Goal: Transaction & Acquisition: Purchase product/service

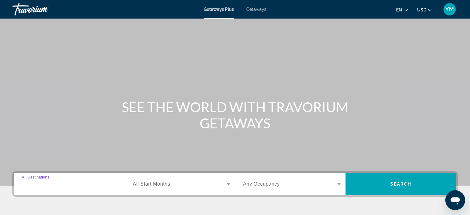
click at [76, 181] on input "Destination All Destinations" at bounding box center [71, 183] width 98 height 7
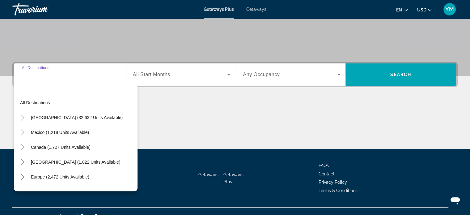
scroll to position [119, 0]
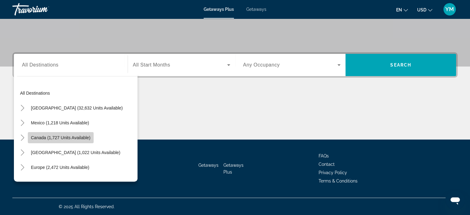
click at [62, 136] on span "Canada (1,727 units available)" at bounding box center [61, 137] width 60 height 5
type input "**********"
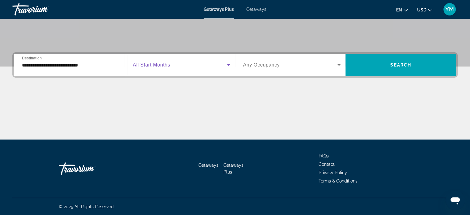
click at [203, 65] on span "Search widget" at bounding box center [180, 64] width 94 height 7
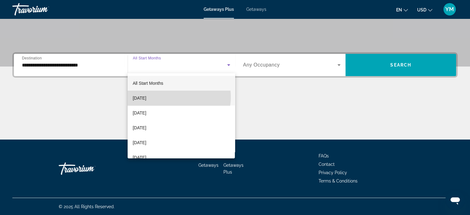
click at [172, 97] on mat-option "[DATE]" at bounding box center [181, 97] width 107 height 15
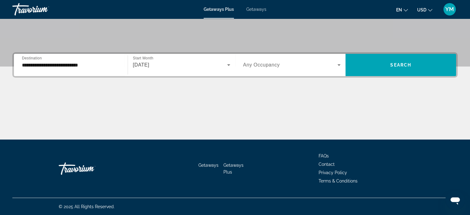
click at [278, 66] on span "Any Occupancy" at bounding box center [261, 64] width 37 height 5
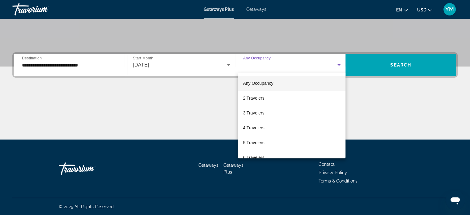
click at [382, 67] on div at bounding box center [235, 107] width 470 height 215
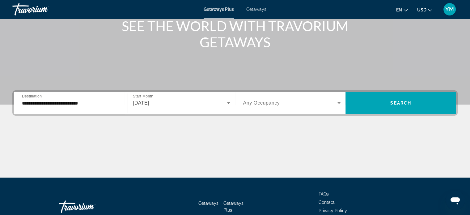
scroll to position [82, 0]
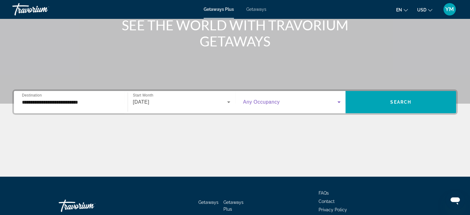
click at [333, 102] on span "Search widget" at bounding box center [290, 101] width 94 height 7
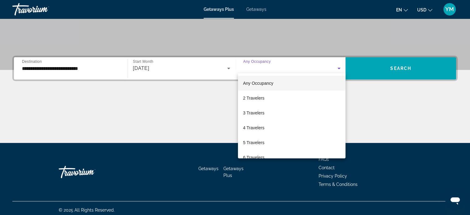
scroll to position [119, 0]
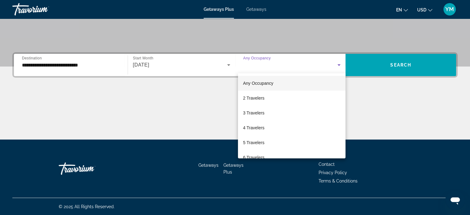
click at [402, 110] on div at bounding box center [235, 107] width 470 height 215
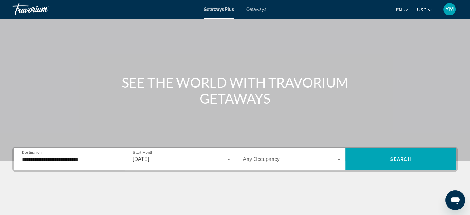
scroll to position [0, 0]
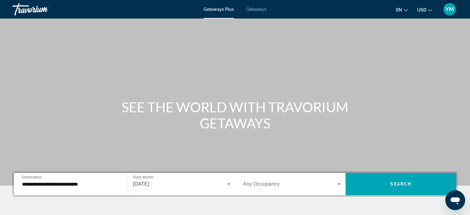
click at [250, 12] on div "Getaways Plus Getaways en English Español Français Italiano Português русский U…" at bounding box center [235, 9] width 470 height 16
click at [257, 8] on span "Getaways" at bounding box center [256, 9] width 20 height 5
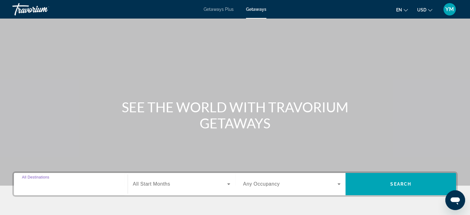
click at [97, 183] on input "Destination All Destinations" at bounding box center [71, 183] width 98 height 7
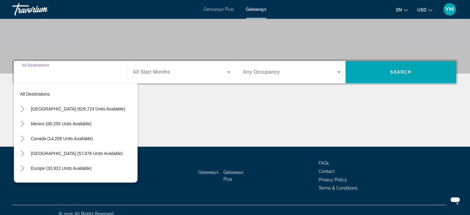
scroll to position [119, 0]
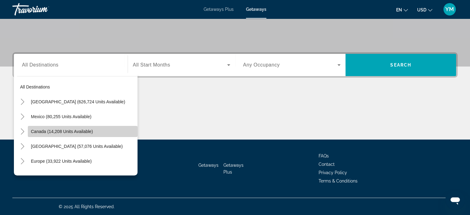
click at [91, 129] on span "Canada (14,208 units available)" at bounding box center [62, 131] width 62 height 5
type input "**********"
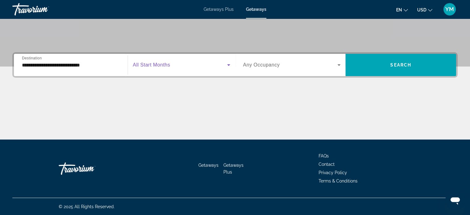
click at [179, 66] on span "Search widget" at bounding box center [180, 64] width 94 height 7
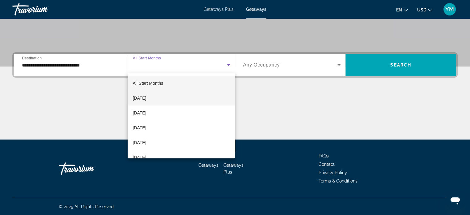
click at [146, 98] on span "[DATE]" at bounding box center [139, 97] width 14 height 7
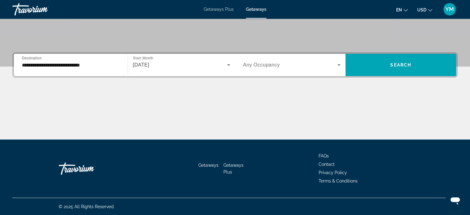
click at [253, 69] on div "Search widget" at bounding box center [292, 64] width 98 height 17
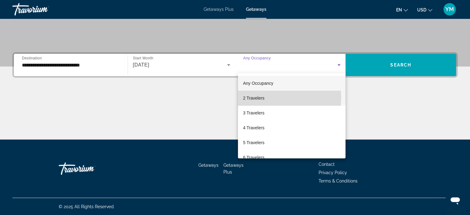
click at [251, 97] on span "2 Travelers" at bounding box center [253, 97] width 21 height 7
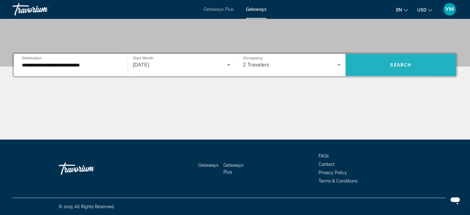
click at [369, 69] on span "Search widget" at bounding box center [400, 64] width 111 height 15
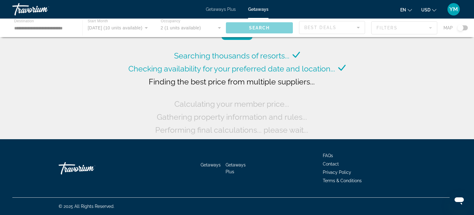
click at [369, 69] on div "Searching thousands of resorts... Checking availability for your preferred date…" at bounding box center [237, 71] width 474 height 142
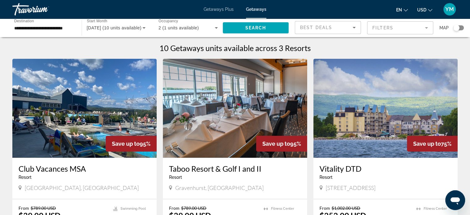
click at [458, 27] on div "Search widget" at bounding box center [456, 28] width 6 height 6
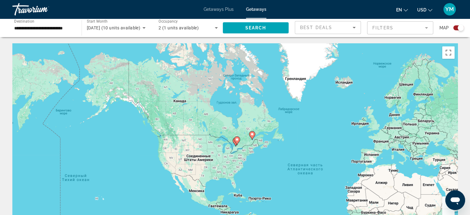
drag, startPoint x: 203, startPoint y: 87, endPoint x: 293, endPoint y: 132, distance: 100.5
click at [293, 132] on div "Чтобы активировать перетаскивание с помощью клавиатуры, нажмите Alt + Ввод. Пос…" at bounding box center [234, 135] width 445 height 185
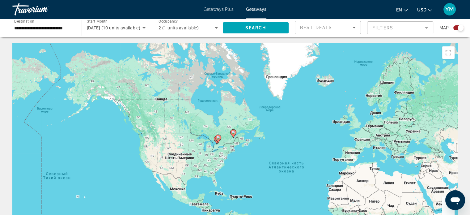
drag, startPoint x: 386, startPoint y: 155, endPoint x: 366, endPoint y: 153, distance: 20.6
click at [366, 153] on div "Чтобы активировать перетаскивание с помощью клавиатуры, нажмите Alt + Ввод. Пос…" at bounding box center [234, 135] width 445 height 185
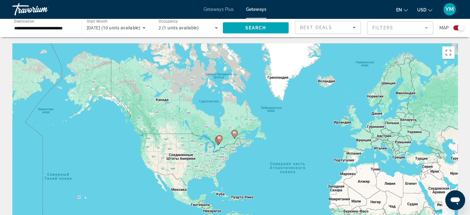
click at [219, 138] on image "Main content" at bounding box center [219, 138] width 4 height 4
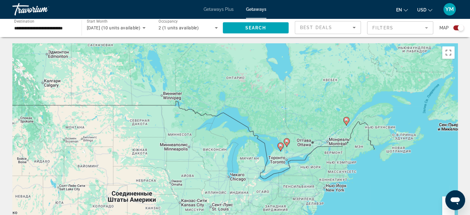
drag, startPoint x: 194, startPoint y: 93, endPoint x: 249, endPoint y: 106, distance: 56.3
click at [249, 106] on div "Чтобы активировать перетаскивание с помощью клавиатуры, нажмите Alt + Ввод. Пос…" at bounding box center [234, 135] width 445 height 185
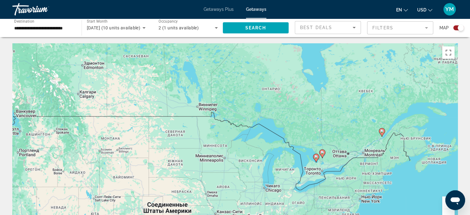
drag, startPoint x: 231, startPoint y: 128, endPoint x: 268, endPoint y: 139, distance: 38.4
click at [268, 139] on div "Чтобы активировать перетаскивание с помощью клавиатуры, нажмите Alt + Ввод. Пос…" at bounding box center [234, 135] width 445 height 185
click at [415, 32] on mat-form-field "Filters" at bounding box center [400, 27] width 66 height 13
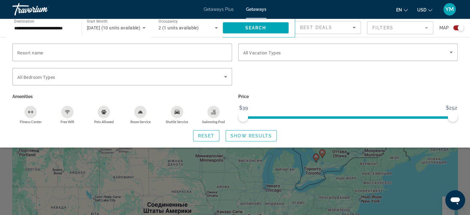
click at [219, 174] on div "Search widget" at bounding box center [235, 154] width 470 height 122
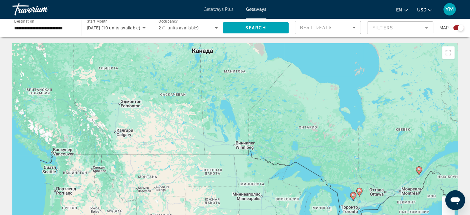
drag, startPoint x: 313, startPoint y: 82, endPoint x: 364, endPoint y: 124, distance: 66.3
click at [364, 124] on div "Чтобы активировать перетаскивание с помощью клавиатуры, нажмите Alt + Ввод. Пос…" at bounding box center [234, 135] width 445 height 185
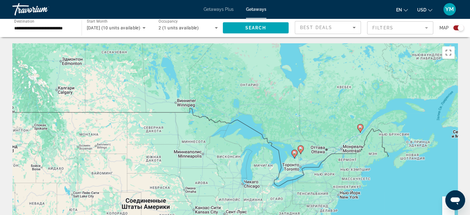
drag, startPoint x: 364, startPoint y: 124, endPoint x: 282, endPoint y: 81, distance: 92.9
click at [282, 81] on div "Чтобы активировать перетаскивание с помощью клавиатуры, нажмите Alt + Ввод. Пос…" at bounding box center [234, 135] width 445 height 185
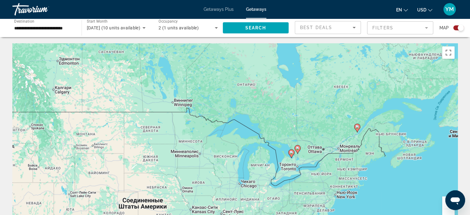
click at [42, 10] on div "Travorium" at bounding box center [43, 9] width 62 height 16
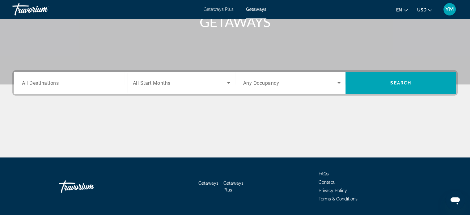
scroll to position [119, 0]
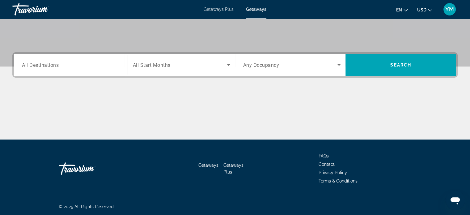
click at [241, 162] on span "Getaways Plus" at bounding box center [233, 168] width 20 height 12
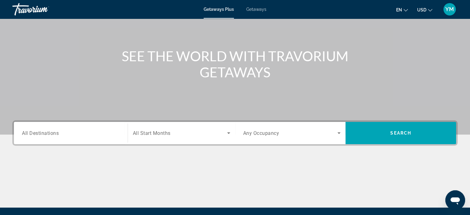
scroll to position [83, 0]
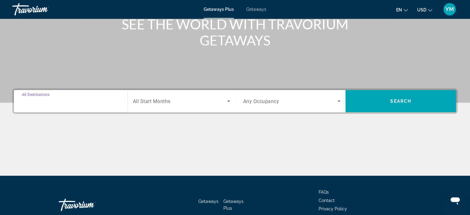
click at [90, 103] on input "Destination All Destinations" at bounding box center [71, 101] width 98 height 7
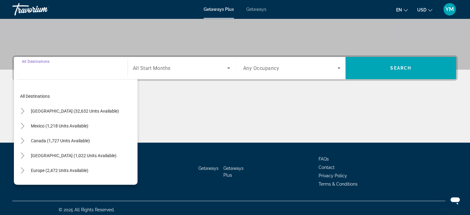
scroll to position [119, 0]
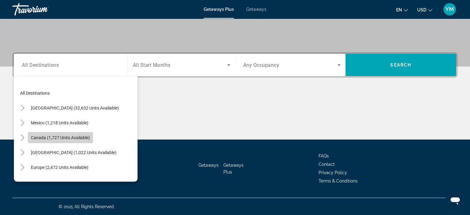
click at [73, 136] on span "Canada (1,727 units available)" at bounding box center [60, 137] width 59 height 5
type input "**********"
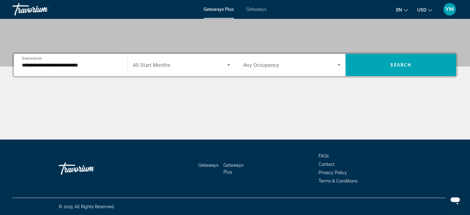
click at [164, 65] on span "All Start Months" at bounding box center [152, 65] width 38 height 6
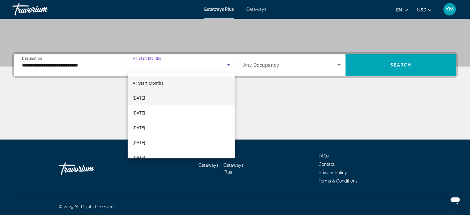
click at [145, 98] on span "[DATE]" at bounding box center [138, 97] width 13 height 7
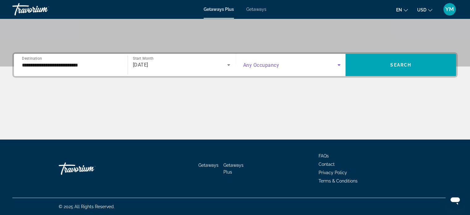
click at [259, 68] on span "Search widget" at bounding box center [290, 64] width 94 height 7
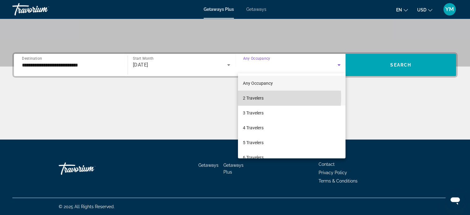
click at [258, 97] on span "2 Travelers" at bounding box center [253, 97] width 21 height 7
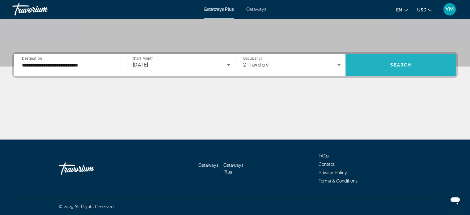
click at [371, 65] on span "Search widget" at bounding box center [400, 64] width 111 height 15
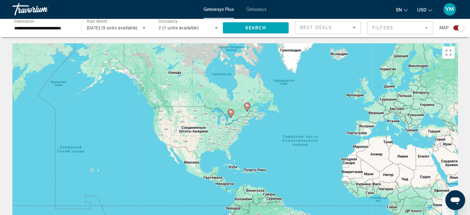
drag, startPoint x: 192, startPoint y: 91, endPoint x: 279, endPoint y: 107, distance: 87.8
click at [279, 107] on div "Чтобы активировать перетаскивание с помощью клавиатуры, нажмите Alt + Ввод. Пос…" at bounding box center [234, 135] width 445 height 185
click at [134, 29] on span "[DATE] (9 units available)" at bounding box center [112, 27] width 51 height 5
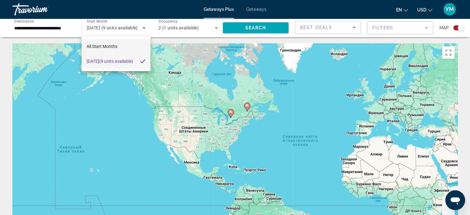
click at [121, 45] on mat-option "All Start Months" at bounding box center [116, 46] width 69 height 15
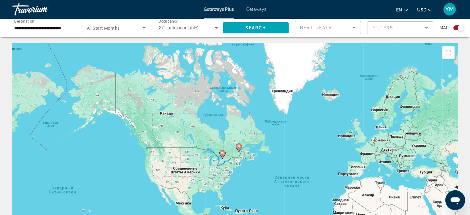
drag, startPoint x: 270, startPoint y: 76, endPoint x: 262, endPoint y: 119, distance: 43.5
click at [262, 119] on div "Чтобы активировать перетаскивание с помощью клавиатуры, нажмите Alt + Ввод. Пос…" at bounding box center [234, 135] width 445 height 185
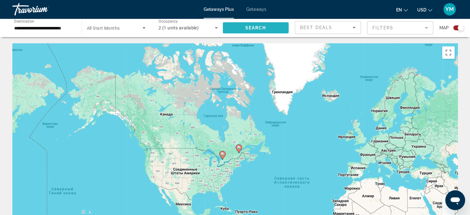
click at [283, 26] on span "Search widget" at bounding box center [256, 27] width 66 height 15
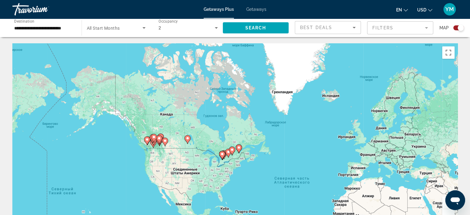
click at [188, 139] on image "Main content" at bounding box center [188, 138] width 4 height 4
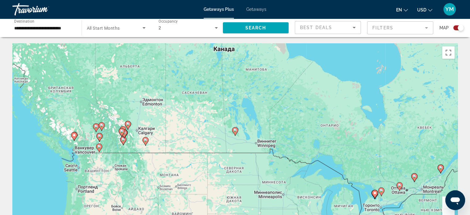
click at [234, 129] on image "Main content" at bounding box center [235, 130] width 4 height 4
type input "**********"
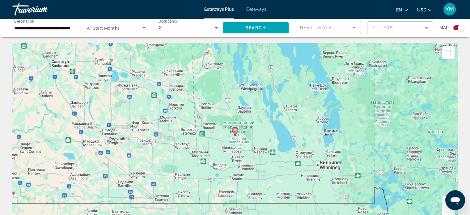
click at [235, 130] on image "Main content" at bounding box center [235, 130] width 4 height 4
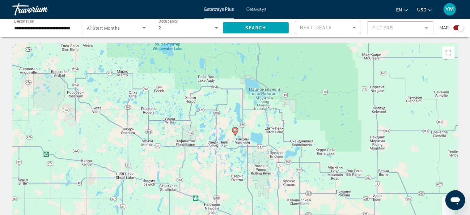
click at [235, 130] on image "Main content" at bounding box center [235, 130] width 4 height 4
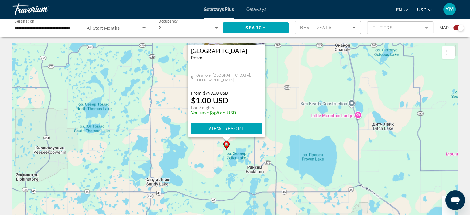
drag, startPoint x: 303, startPoint y: 164, endPoint x: 294, endPoint y: 94, distance: 70.6
click at [294, 94] on div "Чтобы активировать перетаскивание с помощью клавиатуры, нажмите Alt + Ввод. Пос…" at bounding box center [234, 135] width 445 height 185
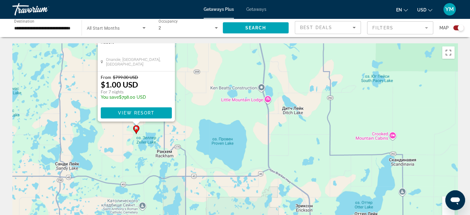
drag, startPoint x: 400, startPoint y: 143, endPoint x: 304, endPoint y: 128, distance: 97.0
click at [304, 128] on div "Чтобы активировать перетаскивание с помощью клавиатуры, нажмите Alt + Ввод. Пос…" at bounding box center [234, 135] width 445 height 185
click at [449, 50] on button "Включить полноэкранный режим" at bounding box center [448, 52] width 12 height 12
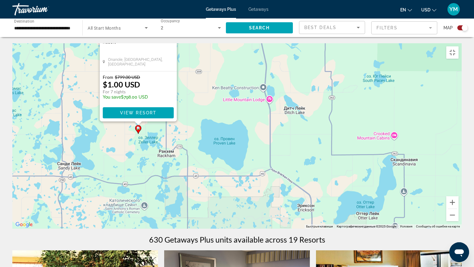
click at [396, 110] on div "Чтобы активировать перетаскивание с помощью клавиатуры, нажмите Alt + Ввод. Пос…" at bounding box center [237, 135] width 450 height 185
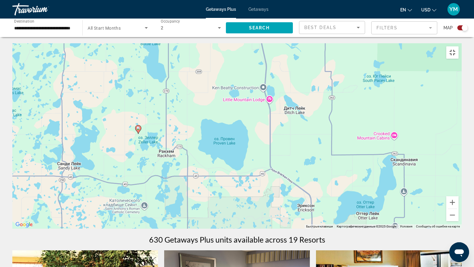
click at [459, 46] on button "Включить полноэкранный режим" at bounding box center [452, 52] width 12 height 12
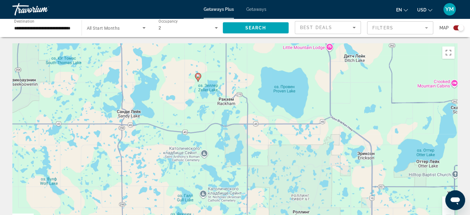
drag, startPoint x: 259, startPoint y: 128, endPoint x: 323, endPoint y: 74, distance: 83.3
click at [323, 74] on div "Чтобы активировать перетаскивание с помощью клавиатуры, нажмите Alt + Ввод. Пос…" at bounding box center [234, 135] width 445 height 185
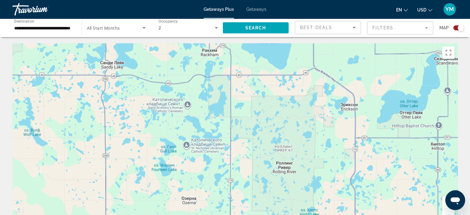
drag, startPoint x: 280, startPoint y: 128, endPoint x: 262, endPoint y: 76, distance: 55.1
click at [262, 76] on div "Чтобы активировать перетаскивание с помощью клавиатуры, нажмите Alt + Ввод. Пос…" at bounding box center [234, 135] width 445 height 185
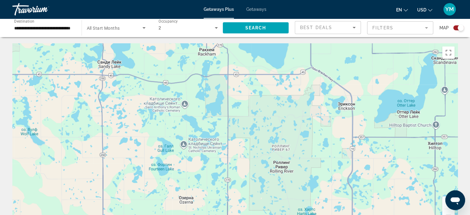
click at [449, 212] on button "Уменьшить" at bounding box center [448, 215] width 12 height 12
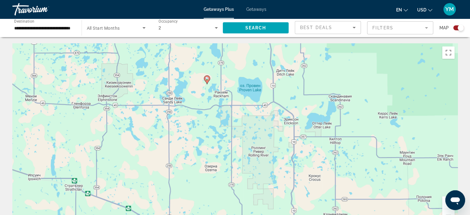
click at [449, 212] on button "Уменьшить" at bounding box center [448, 215] width 12 height 12
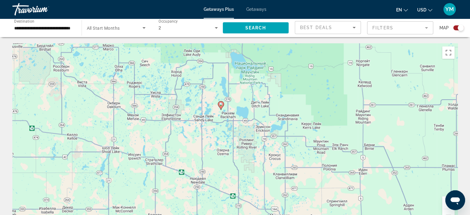
click at [449, 212] on button "Уменьшить" at bounding box center [448, 215] width 12 height 12
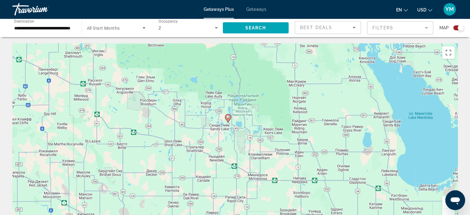
click at [449, 212] on button "Уменьшить" at bounding box center [448, 215] width 12 height 12
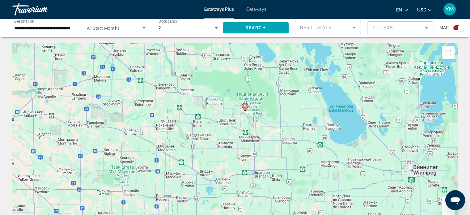
drag, startPoint x: 364, startPoint y: 153, endPoint x: 377, endPoint y: 136, distance: 21.6
click at [377, 136] on div "Чтобы активировать перетаскивание с помощью клавиатуры, нажмите Alt + Ввод. Пос…" at bounding box center [234, 135] width 445 height 185
click at [320, 145] on div "Чтобы активировать перетаскивание с помощью клавиатуры, нажмите Alt + Ввод. Пос…" at bounding box center [234, 135] width 445 height 185
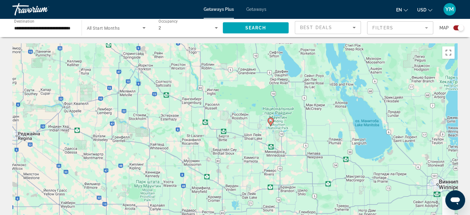
drag, startPoint x: 295, startPoint y: 145, endPoint x: 327, endPoint y: 157, distance: 34.0
click at [327, 157] on div "Чтобы активировать перетаскивание с помощью клавиатуры, нажмите Alt + Ввод. Пос…" at bounding box center [234, 135] width 445 height 185
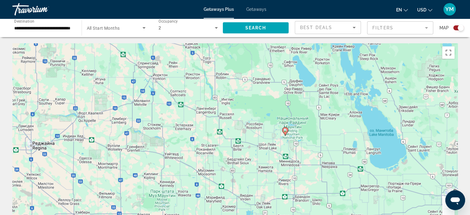
drag, startPoint x: 321, startPoint y: 120, endPoint x: 335, endPoint y: 131, distance: 17.9
click at [335, 131] on div "Чтобы активировать перетаскивание с помощью клавиатуры, нажмите Alt + Ввод. Пос…" at bounding box center [234, 135] width 445 height 185
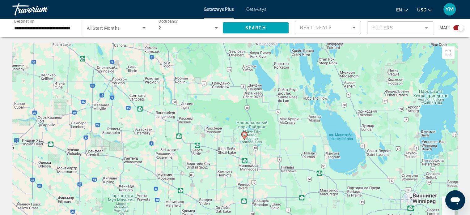
drag, startPoint x: 334, startPoint y: 133, endPoint x: 293, endPoint y: 138, distance: 41.1
click at [293, 138] on div "Чтобы активировать перетаскивание с помощью клавиатуры, нажмите Alt + Ввод. Пос…" at bounding box center [234, 135] width 445 height 185
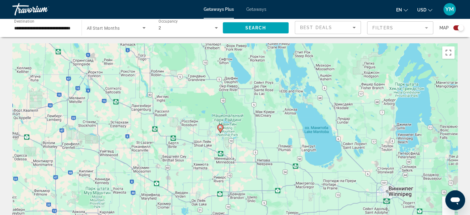
drag, startPoint x: 253, startPoint y: 166, endPoint x: 228, endPoint y: 159, distance: 26.0
click at [228, 159] on div "Чтобы активировать перетаскивание с помощью клавиатуры, нажмите Alt + Ввод. Пос…" at bounding box center [234, 135] width 445 height 185
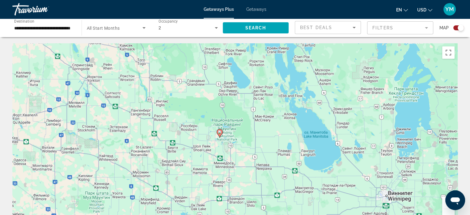
drag, startPoint x: 278, startPoint y: 69, endPoint x: 276, endPoint y: 76, distance: 7.0
click at [276, 76] on div "Чтобы активировать перетаскивание с помощью клавиатуры, нажмите Alt + Ввод. Пос…" at bounding box center [234, 135] width 445 height 185
click at [402, 11] on button "en English Español Français Italiano Português русский" at bounding box center [402, 9] width 12 height 9
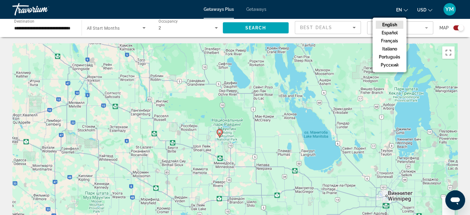
click at [402, 11] on button "en English Español Français Italiano Português русский" at bounding box center [402, 9] width 12 height 9
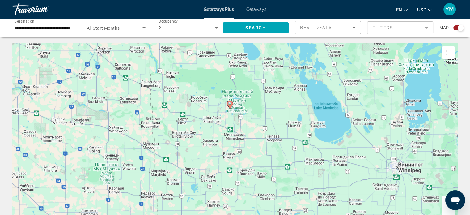
drag, startPoint x: 207, startPoint y: 137, endPoint x: 218, endPoint y: 106, distance: 32.8
click at [218, 106] on div "Чтобы активировать перетаскивание с помощью клавиатуры, нажмите Alt + Ввод. Пос…" at bounding box center [234, 135] width 445 height 185
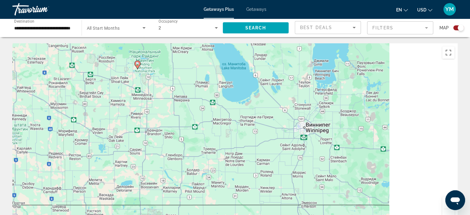
drag, startPoint x: 228, startPoint y: 134, endPoint x: 130, endPoint y: 95, distance: 105.6
click at [130, 95] on div "Чтобы активировать перетаскивание с помощью клавиатуры, нажмите Alt + Ввод. Пос…" at bounding box center [234, 135] width 445 height 185
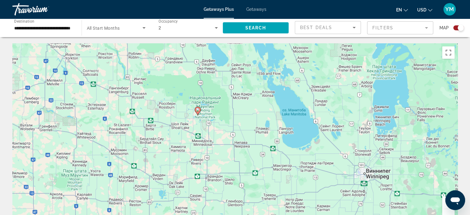
drag, startPoint x: 193, startPoint y: 112, endPoint x: 250, endPoint y: 153, distance: 69.8
click at [250, 153] on div "Чтобы активировать перетаскивание с помощью клавиатуры, нажмите Alt + Ввод. Пос…" at bounding box center [234, 135] width 445 height 185
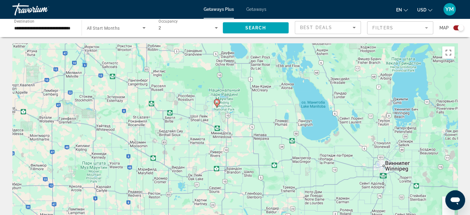
drag, startPoint x: 238, startPoint y: 110, endPoint x: 287, endPoint y: 136, distance: 55.4
click at [287, 136] on div "Чтобы активировать перетаскивание с помощью клавиатуры, нажмите Alt + Ввод. Пос…" at bounding box center [234, 135] width 445 height 185
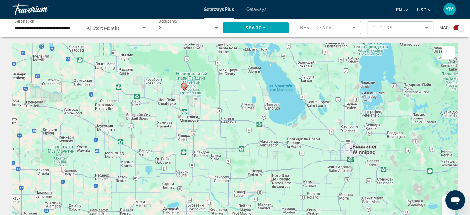
drag, startPoint x: 267, startPoint y: 138, endPoint x: 231, endPoint y: 120, distance: 39.9
click at [231, 120] on div "Чтобы активировать перетаскивание с помощью клавиатуры, нажмите Alt + Ввод. Пос…" at bounding box center [234, 135] width 445 height 185
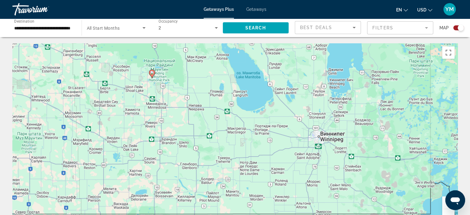
drag, startPoint x: 279, startPoint y: 146, endPoint x: 245, endPoint y: 132, distance: 36.7
click at [245, 132] on div "Чтобы активировать перетаскивание с помощью клавиатуры, нажмите Alt + Ввод. Пос…" at bounding box center [234, 135] width 445 height 185
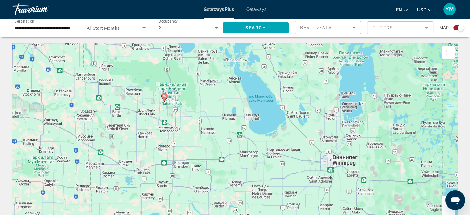
drag, startPoint x: 308, startPoint y: 153, endPoint x: 320, endPoint y: 178, distance: 27.3
click at [320, 178] on div "Чтобы активировать перетаскивание с помощью клавиатуры, нажмите Alt + Ввод. Пос…" at bounding box center [234, 135] width 445 height 185
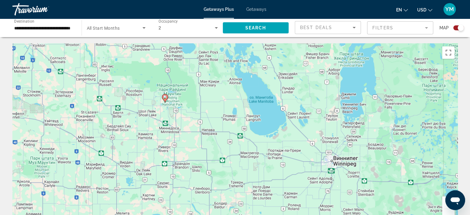
click at [40, 6] on div "Travorium" at bounding box center [43, 9] width 62 height 16
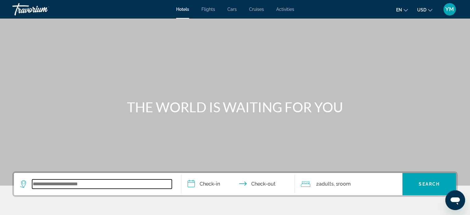
click at [132, 185] on input "Search widget" at bounding box center [102, 183] width 140 height 9
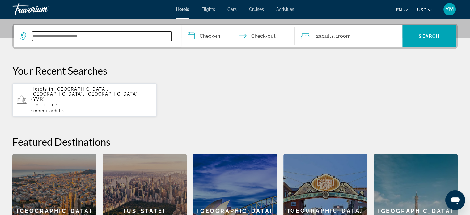
scroll to position [151, 0]
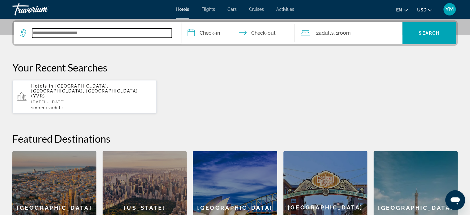
type input "*"
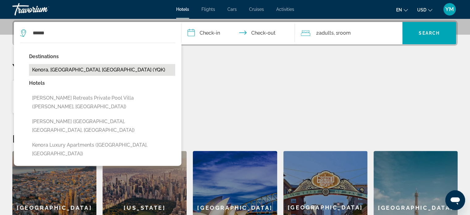
click at [110, 68] on button "Kenora, [GEOGRAPHIC_DATA], [GEOGRAPHIC_DATA] (YQK)" at bounding box center [102, 70] width 146 height 12
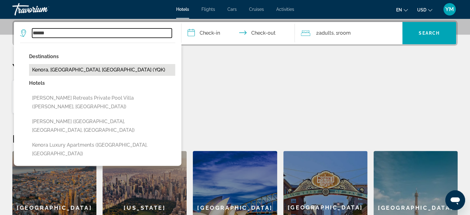
type input "**********"
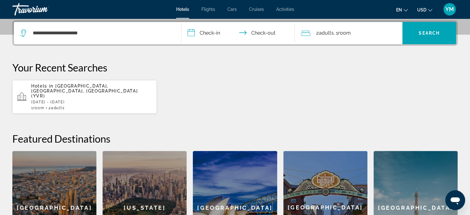
click at [226, 32] on input "**********" at bounding box center [239, 34] width 116 height 24
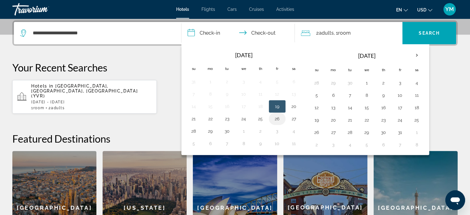
click at [279, 118] on button "26" at bounding box center [277, 118] width 10 height 9
click at [295, 119] on button "27" at bounding box center [294, 118] width 10 height 9
type input "**********"
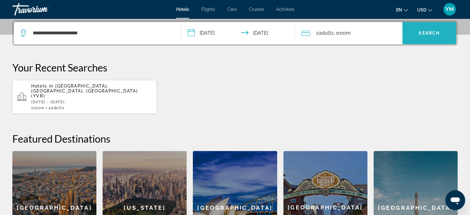
click at [426, 32] on span "Search" at bounding box center [428, 33] width 21 height 5
